Goal: Find contact information: Find contact information

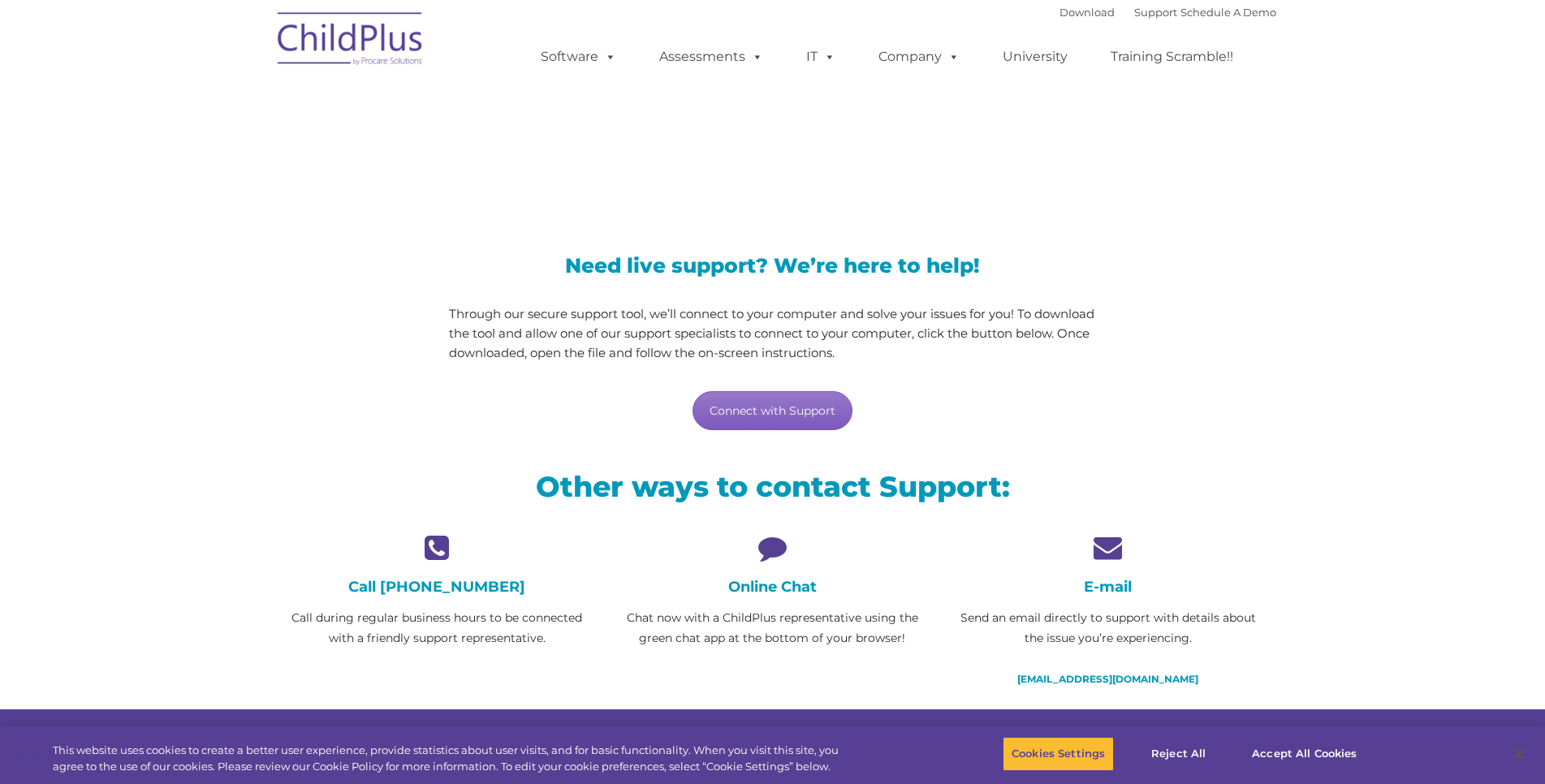
click at [781, 414] on link "Connect with Support" at bounding box center [772, 411] width 160 height 39
click at [772, 584] on h4 "Online Chat" at bounding box center [772, 587] width 311 height 18
click at [767, 544] on icon at bounding box center [772, 546] width 311 height 28
click at [786, 582] on h4 "Online Chat" at bounding box center [772, 587] width 311 height 18
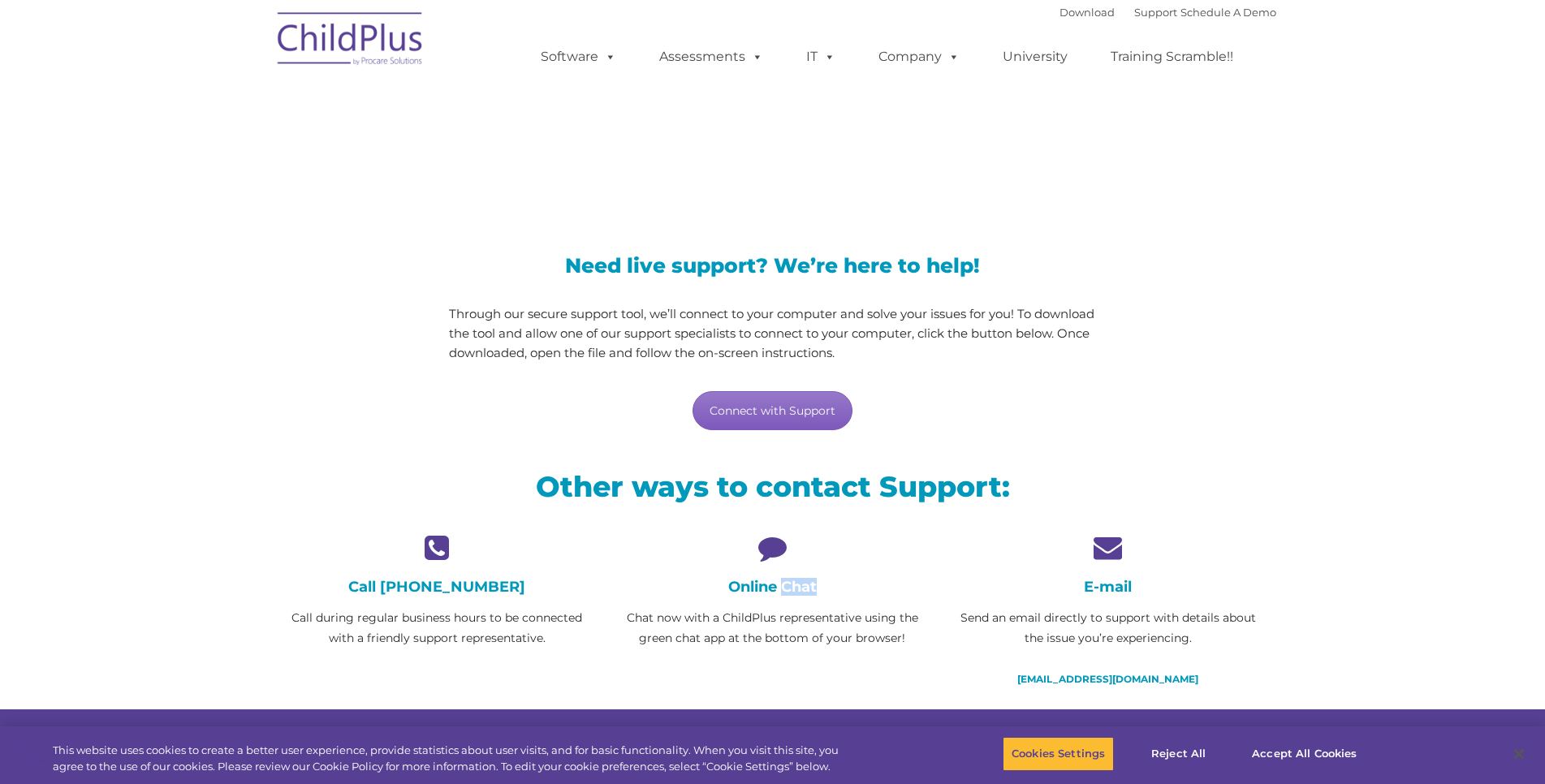
click at [775, 409] on link "Connect with Support" at bounding box center [772, 411] width 160 height 39
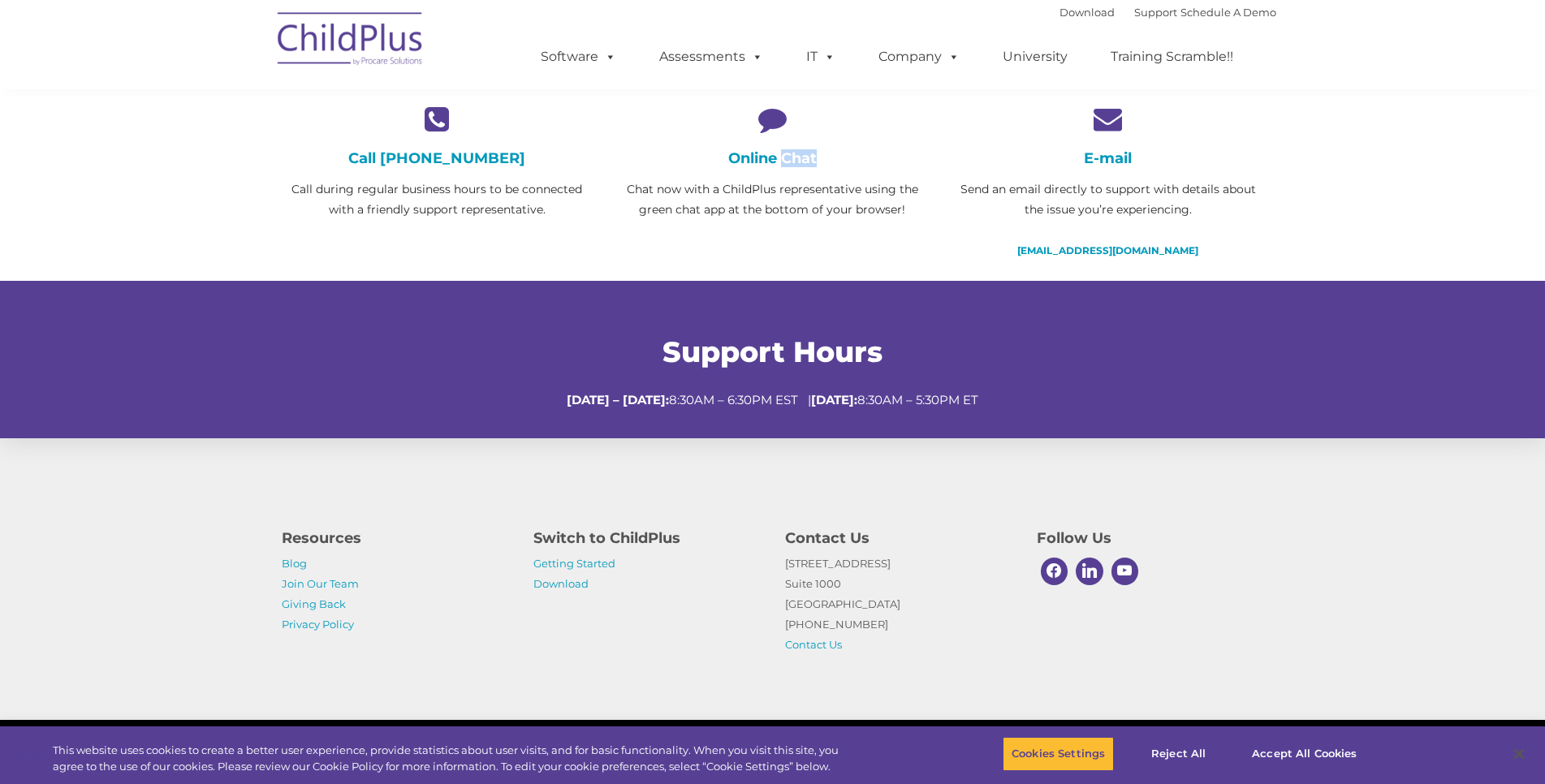
scroll to position [429, 0]
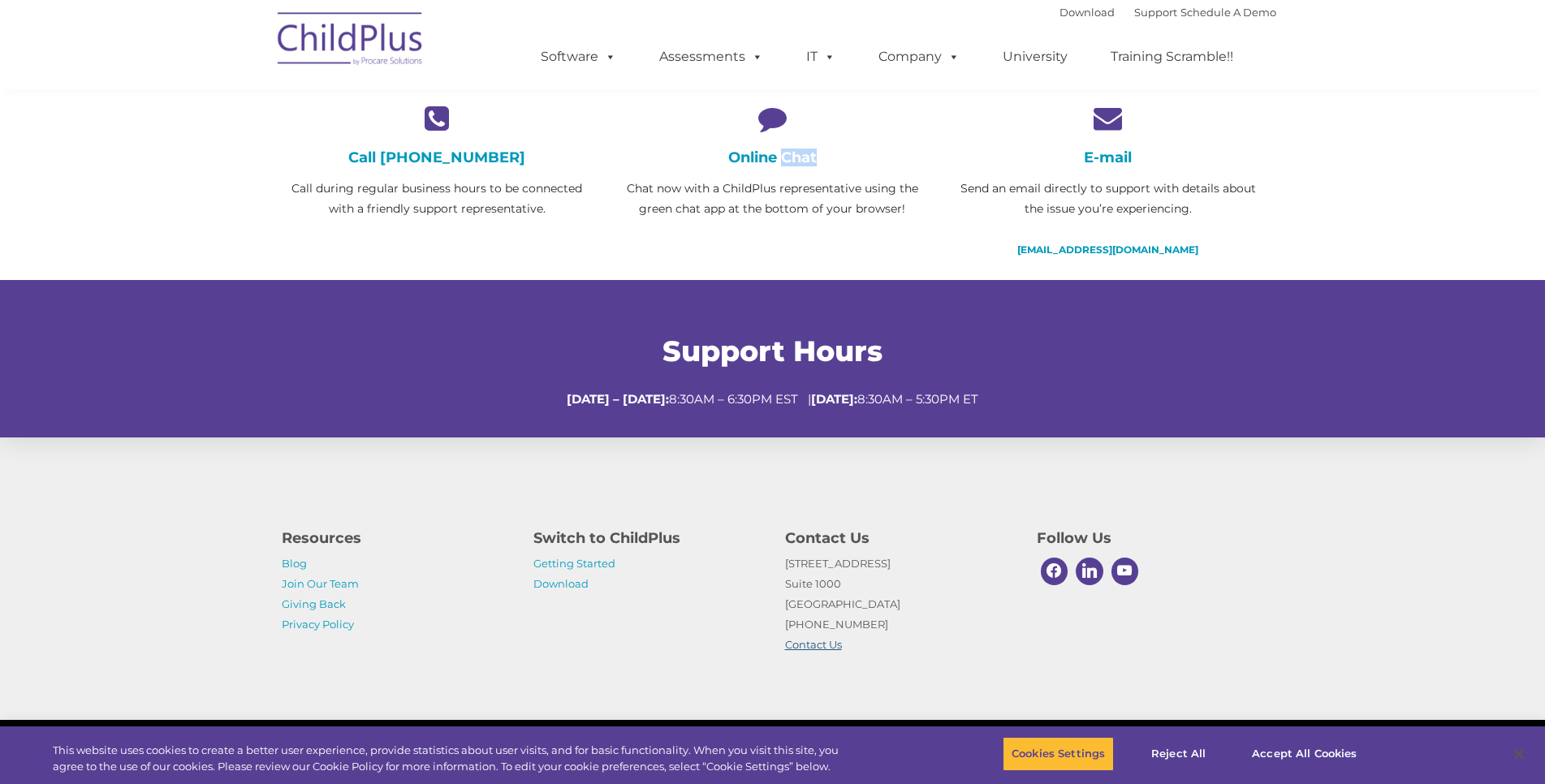
click at [805, 645] on link "Contact Us" at bounding box center [814, 643] width 57 height 13
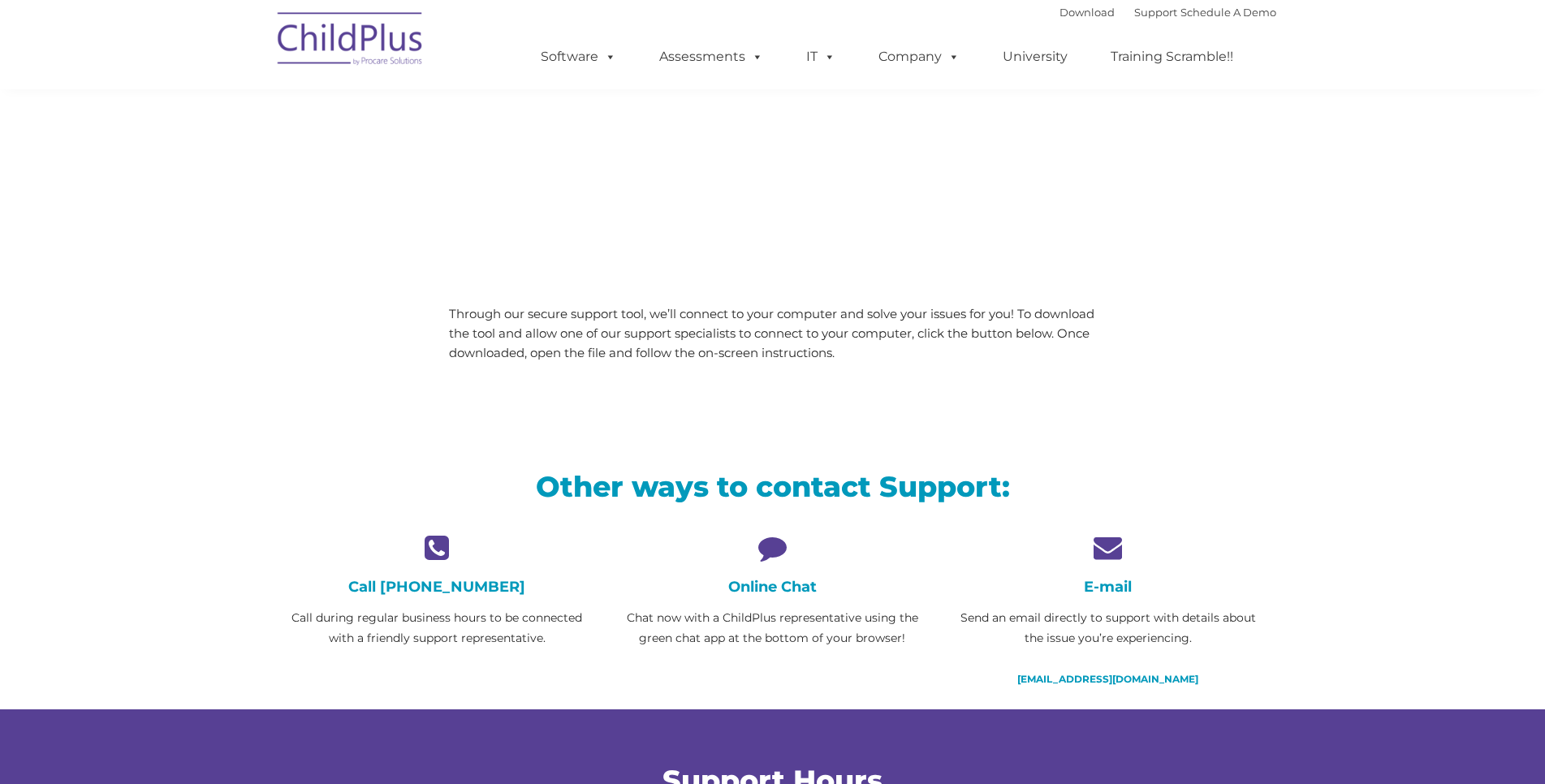
scroll to position [83, 0]
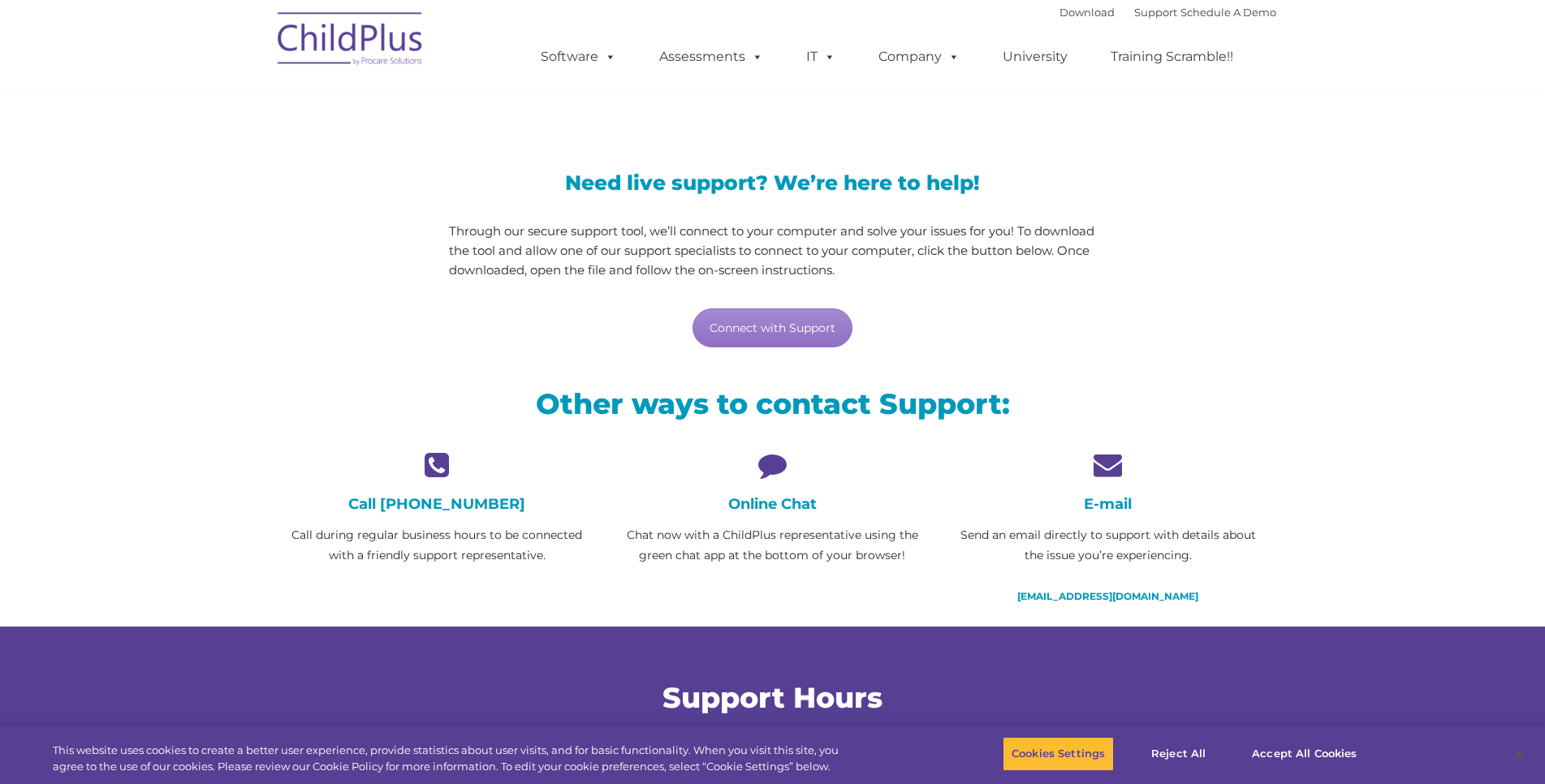
click at [445, 490] on div "Call 800.888.6674 Call during regular business hours to be connected with a fri…" at bounding box center [437, 508] width 311 height 115
click at [432, 459] on icon at bounding box center [437, 464] width 311 height 28
click at [795, 322] on link "Connect with Support" at bounding box center [772, 327] width 160 height 39
click at [767, 508] on h4 "Online Chat" at bounding box center [772, 503] width 311 height 18
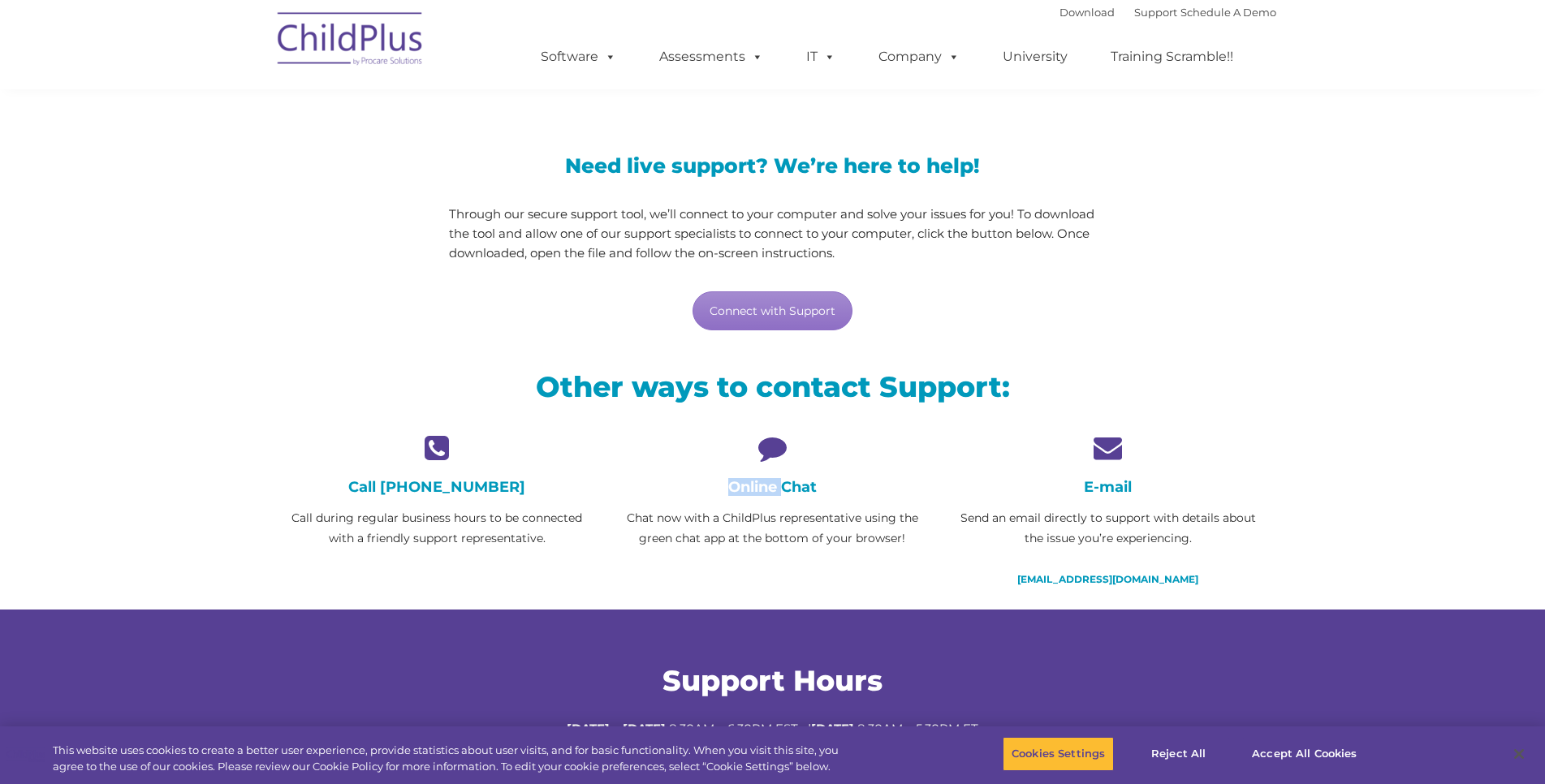
scroll to position [98, 0]
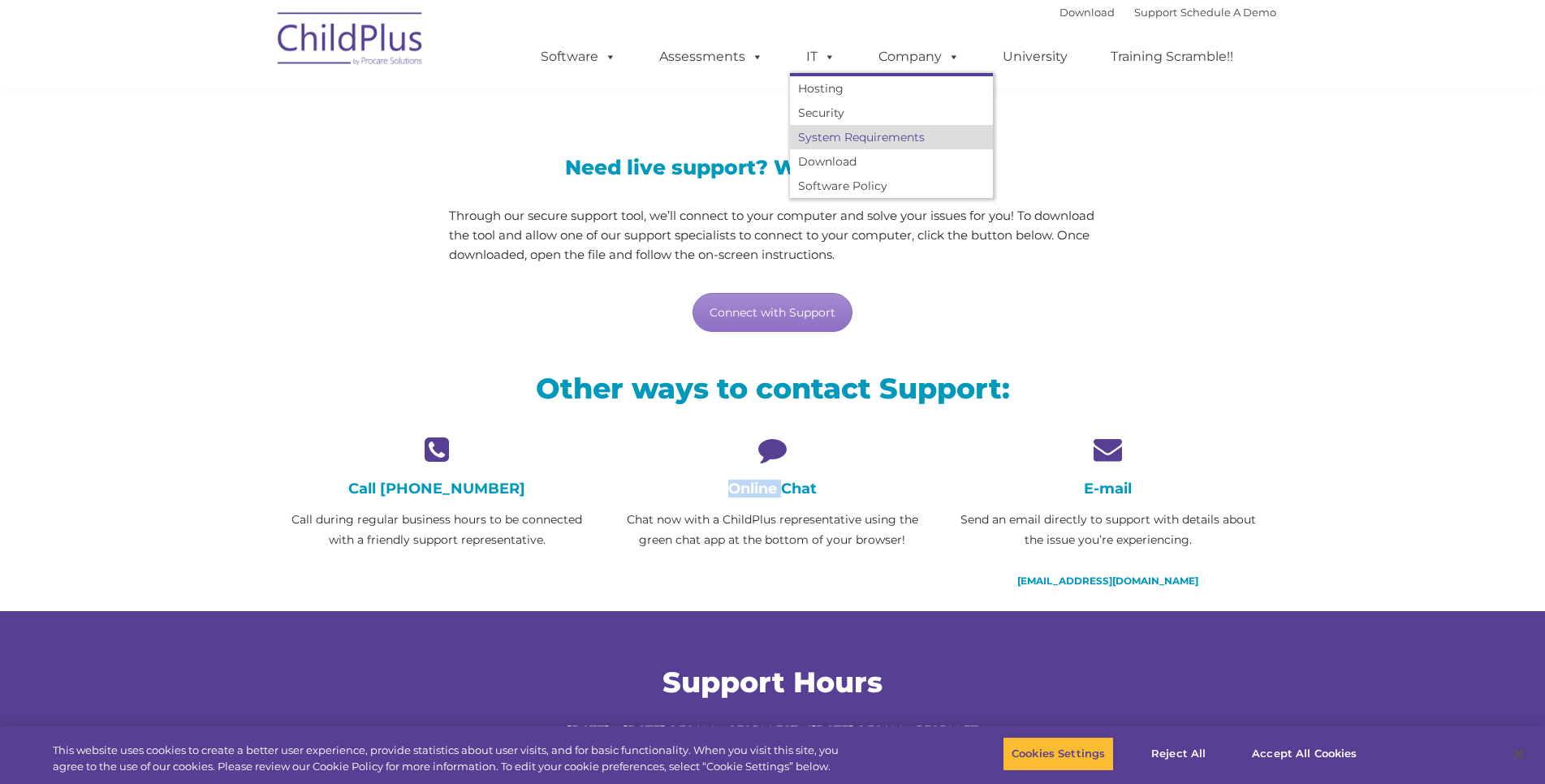
click at [843, 141] on link "System Requirements" at bounding box center [892, 137] width 203 height 24
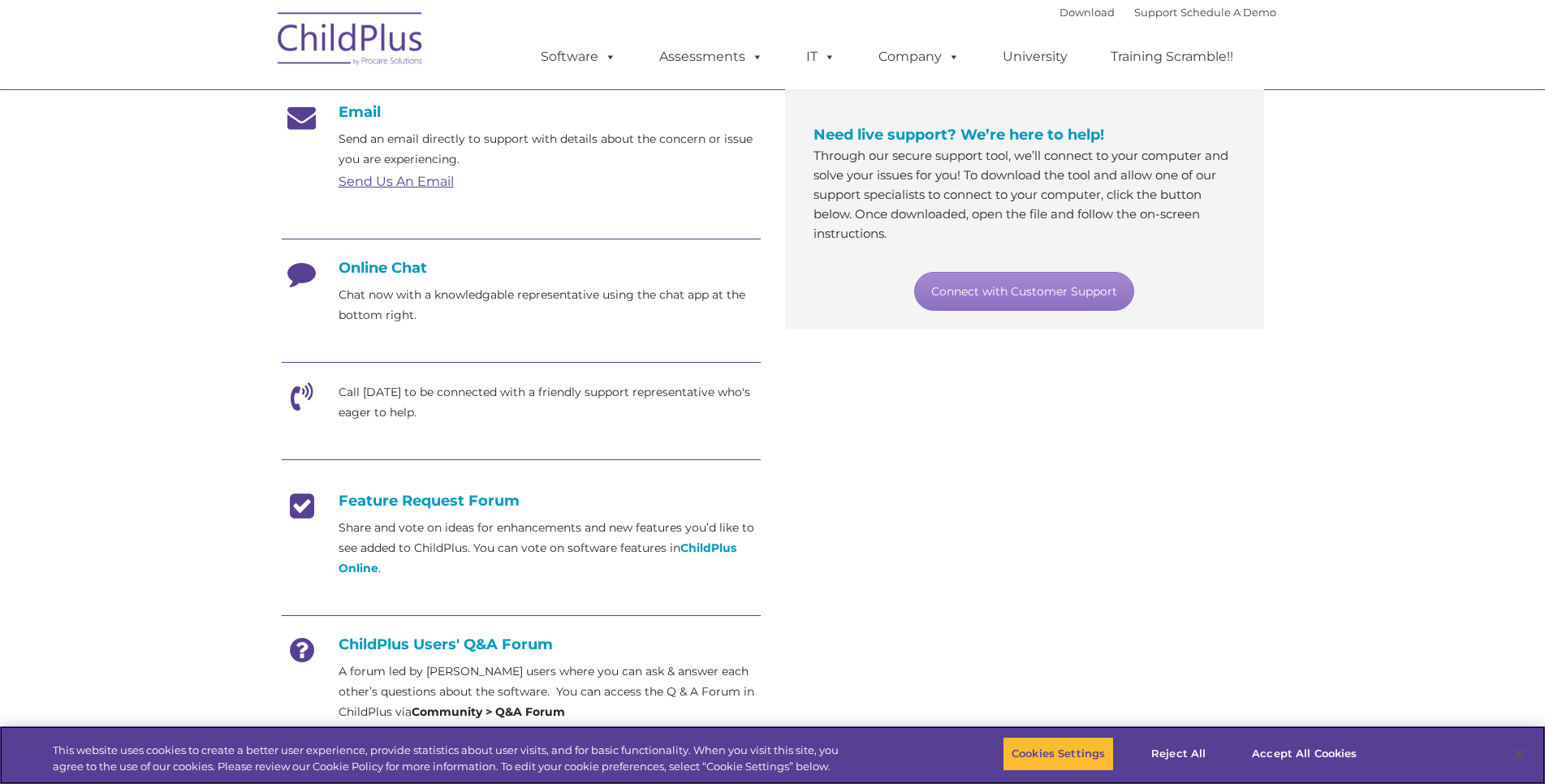
scroll to position [248, 0]
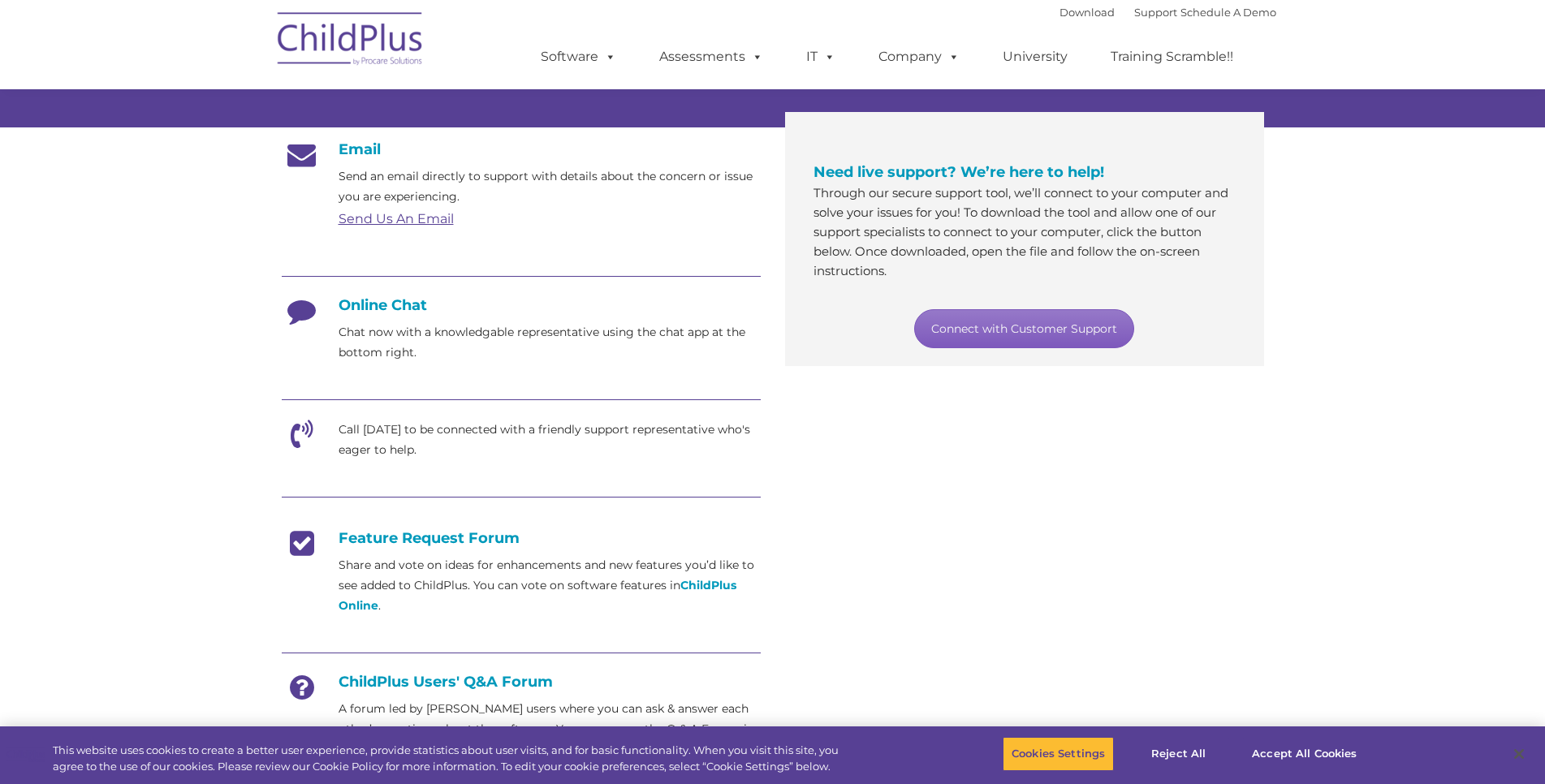
click at [994, 331] on link "Connect with Customer Support" at bounding box center [1024, 328] width 220 height 39
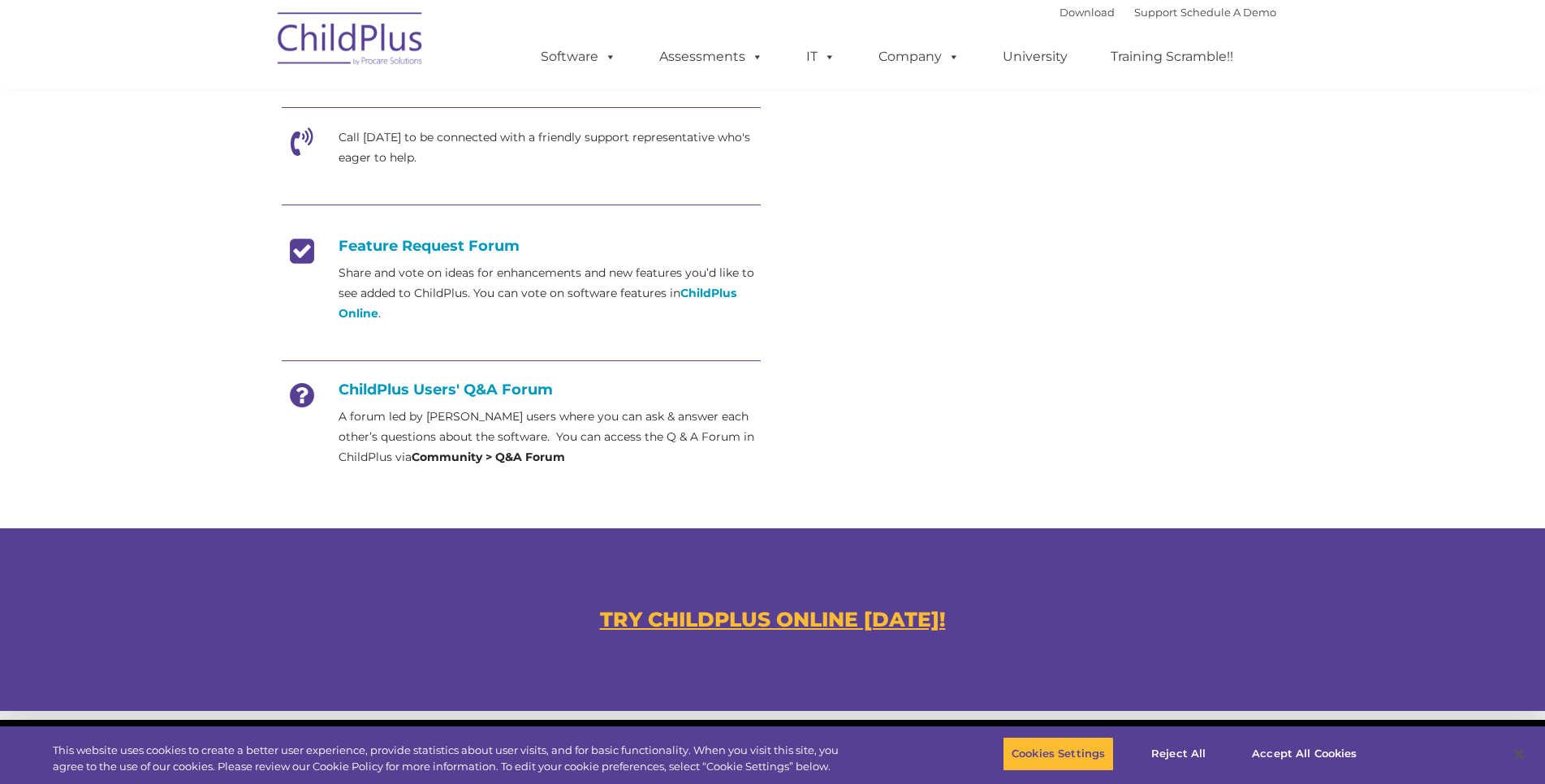
scroll to position [580, 0]
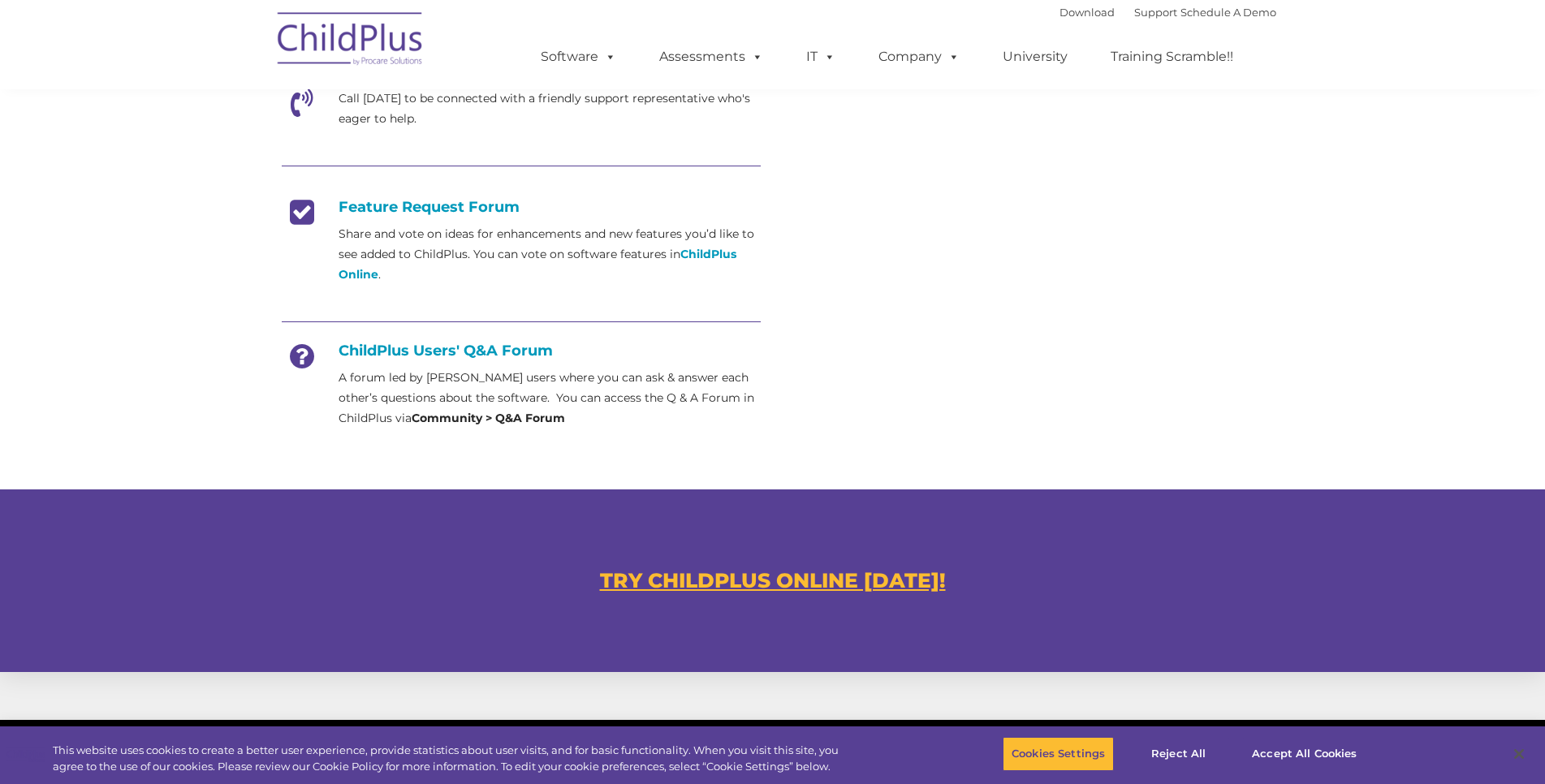
click at [301, 350] on icon at bounding box center [302, 362] width 41 height 41
click at [410, 348] on h4 "ChildPlus Users' Q&A Forum" at bounding box center [521, 350] width 479 height 18
click at [417, 360] on div "ChildPlus Users' Q&A Forum A forum led by ChildPlus users where you can ask & a…" at bounding box center [521, 384] width 479 height 87
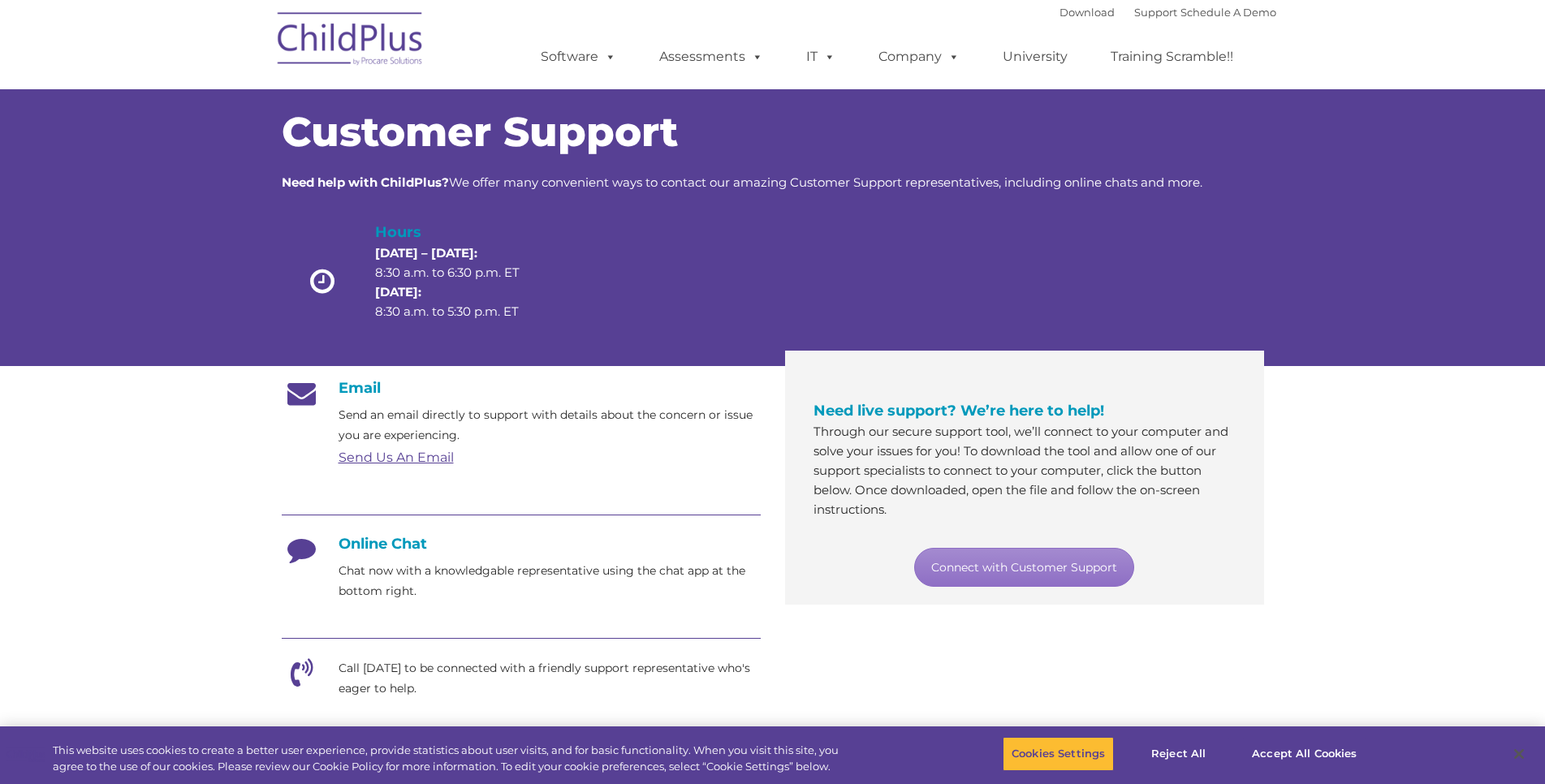
scroll to position [0, 0]
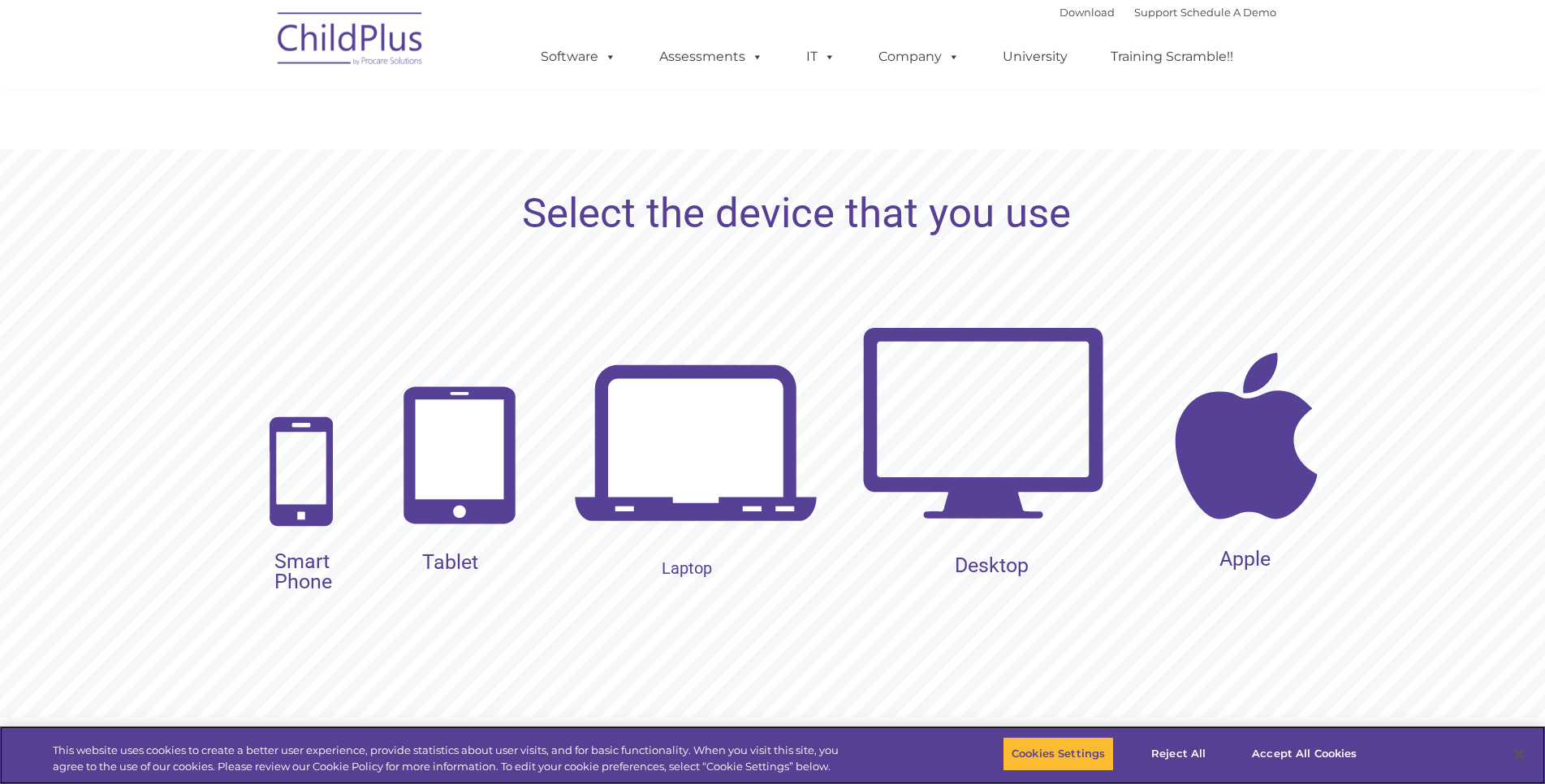
scroll to position [1407, 0]
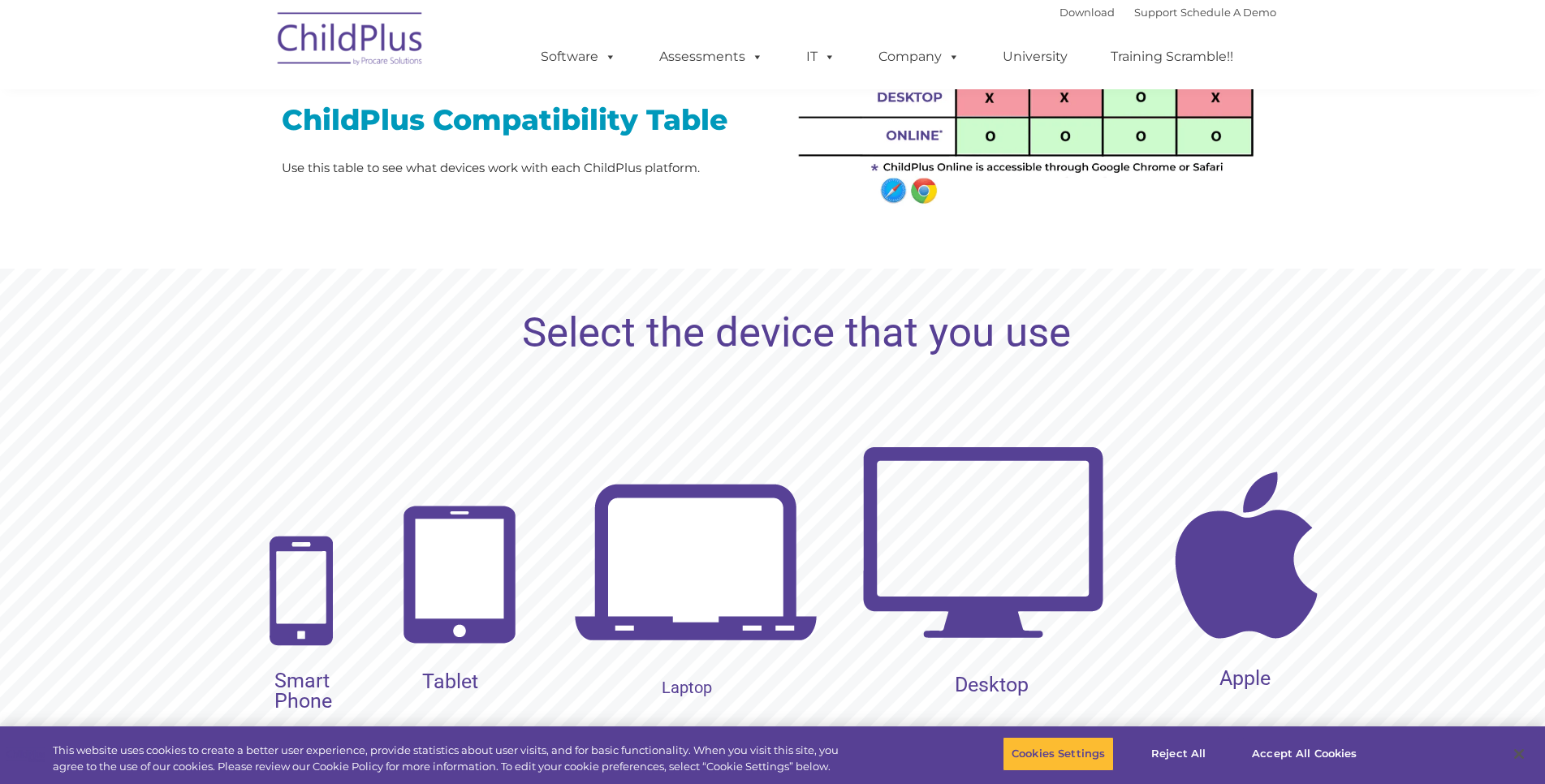
click at [1054, 523] on img at bounding box center [983, 542] width 243 height 243
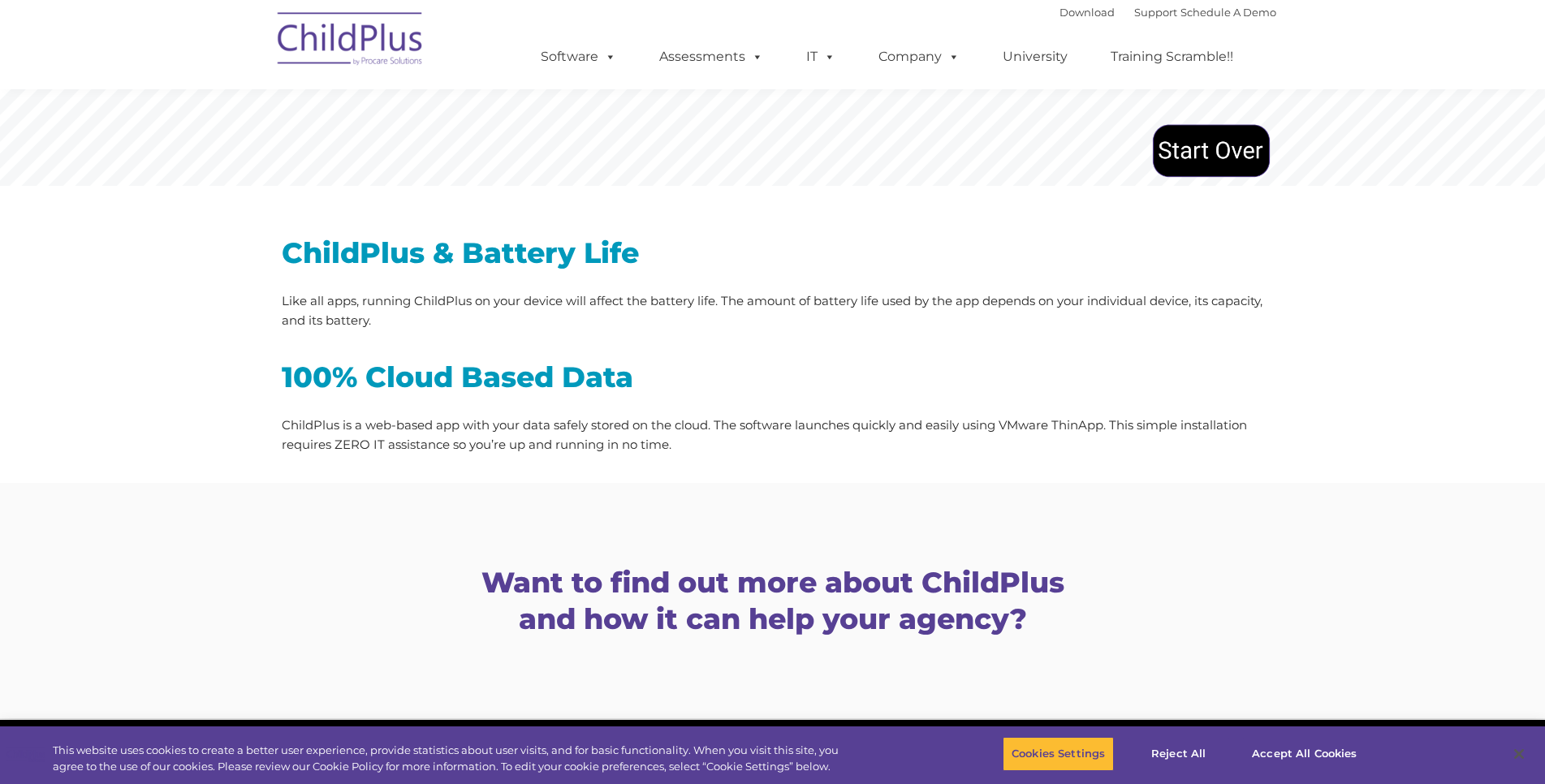
scroll to position [2069, 0]
